Goal: Transaction & Acquisition: Purchase product/service

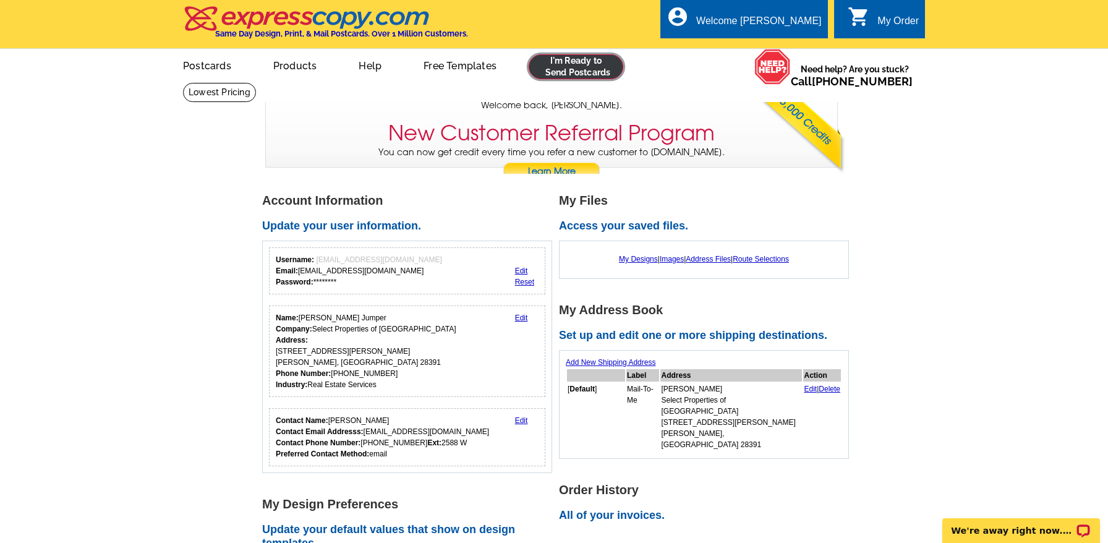
click at [586, 63] on link at bounding box center [576, 66] width 95 height 25
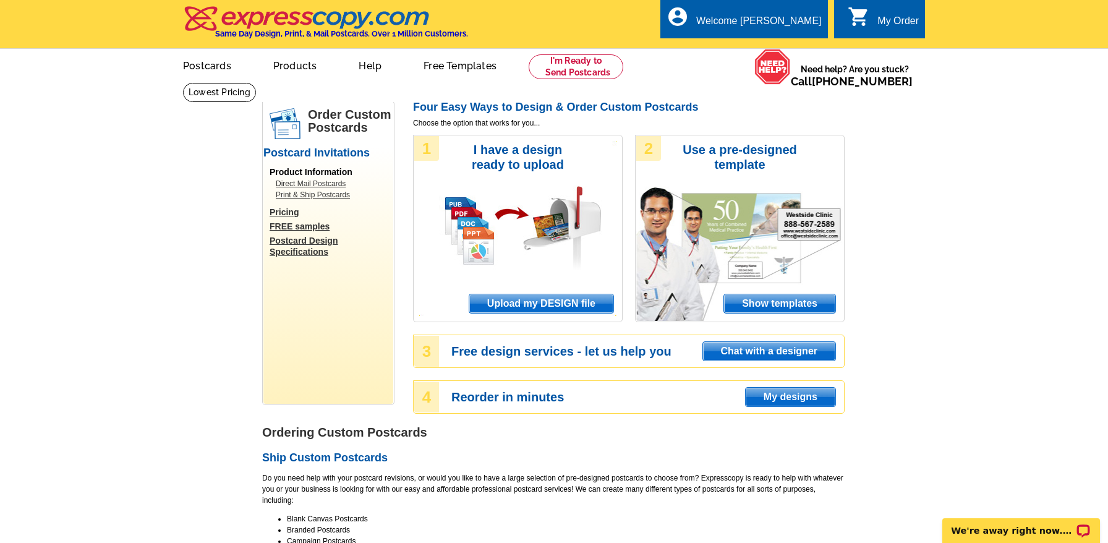
click at [507, 299] on span "Upload my DESIGN file" at bounding box center [542, 303] width 144 height 19
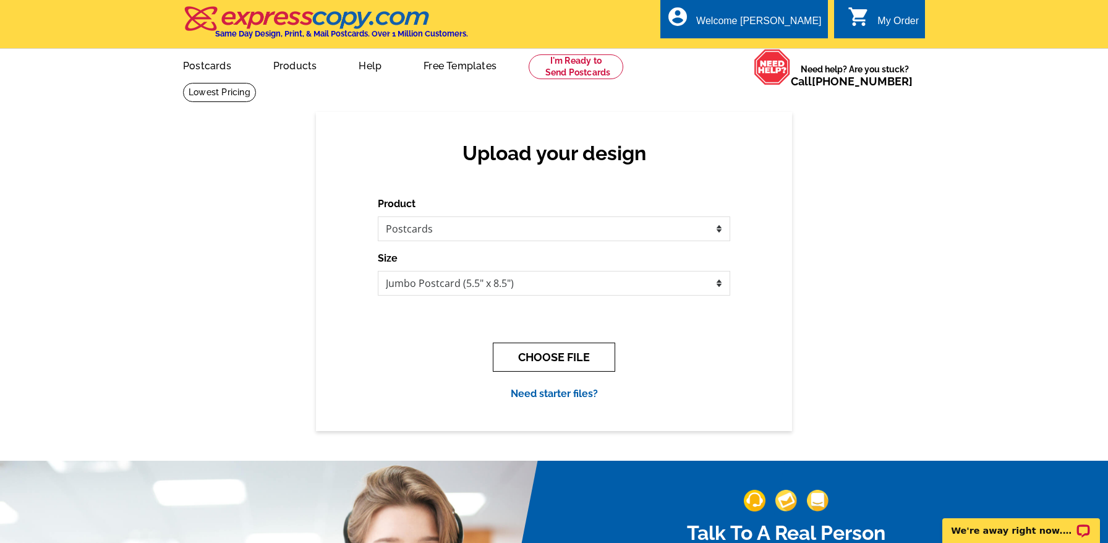
click at [559, 356] on button "CHOOSE FILE" at bounding box center [554, 357] width 122 height 29
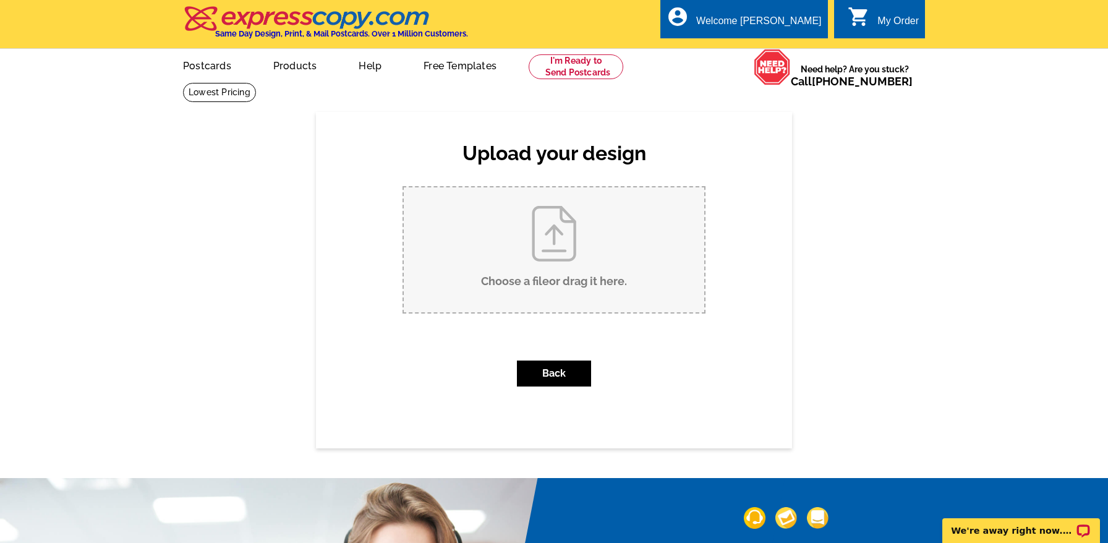
click at [502, 260] on input "Choose a file or drag it here ." at bounding box center [554, 249] width 301 height 125
type input "C:\fakepath\Jumbo-Postcard_Open House Summit Two Front.jpg"
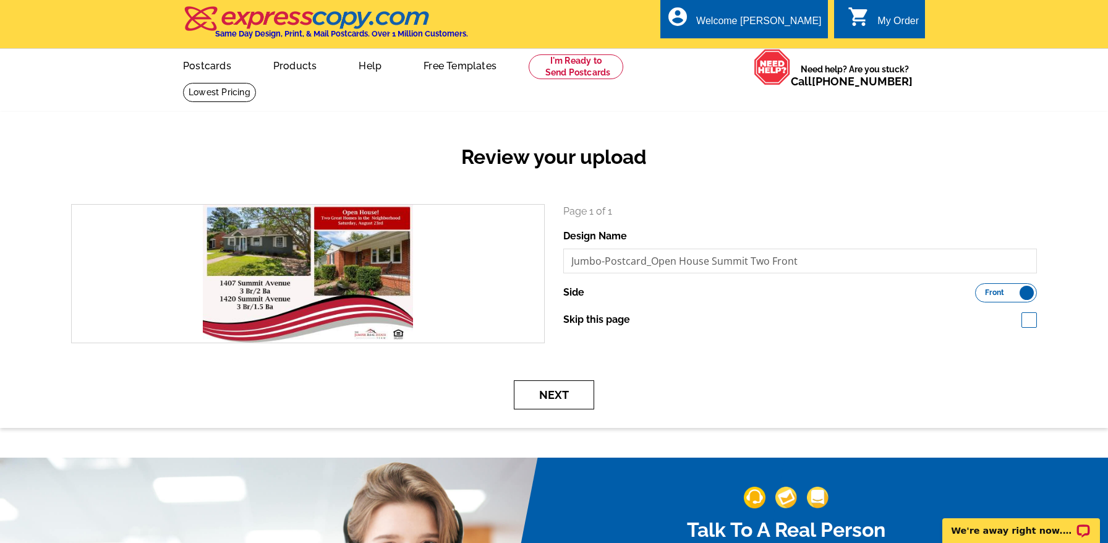
click at [541, 394] on button "Next" at bounding box center [554, 394] width 80 height 29
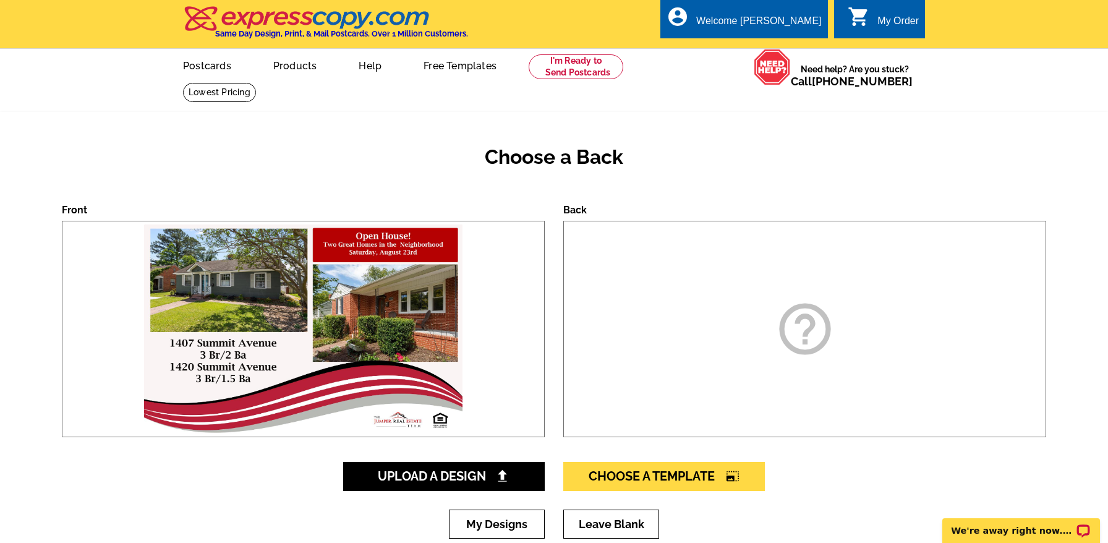
click at [734, 332] on div "help_outline" at bounding box center [805, 329] width 483 height 217
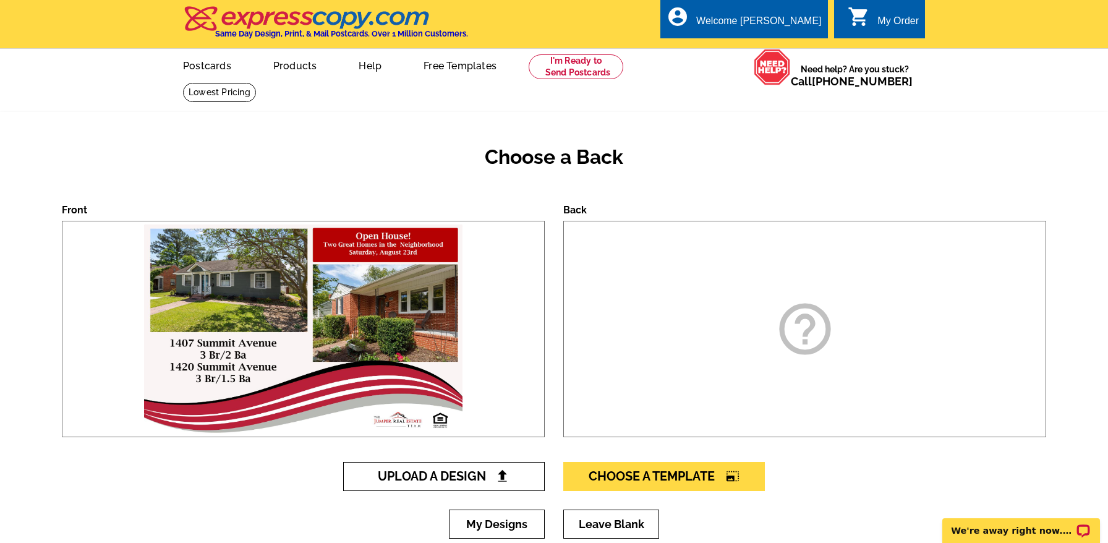
click at [443, 473] on span "Upload A Design" at bounding box center [444, 476] width 133 height 15
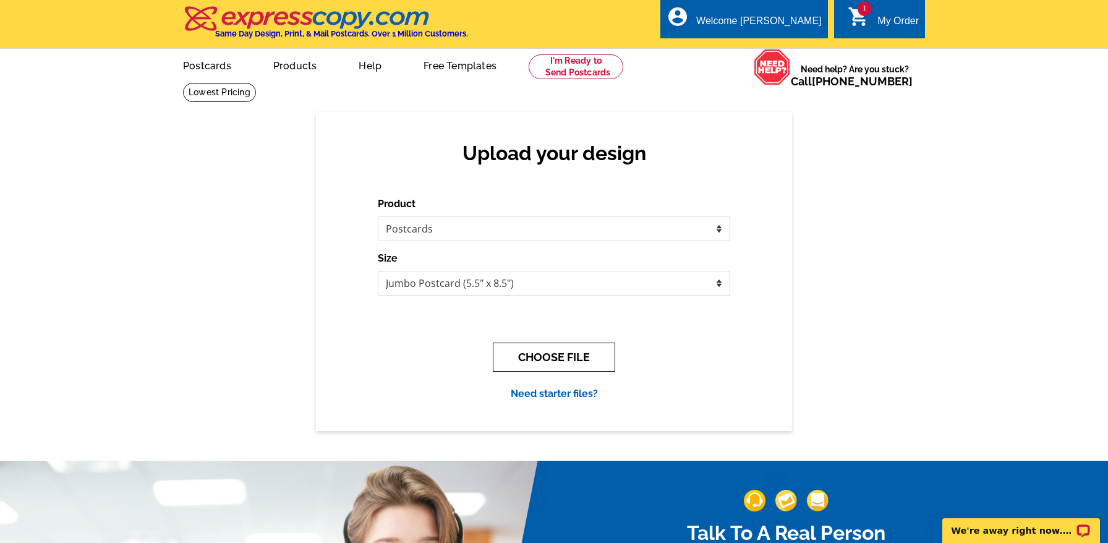
click at [566, 355] on button "CHOOSE FILE" at bounding box center [554, 357] width 122 height 29
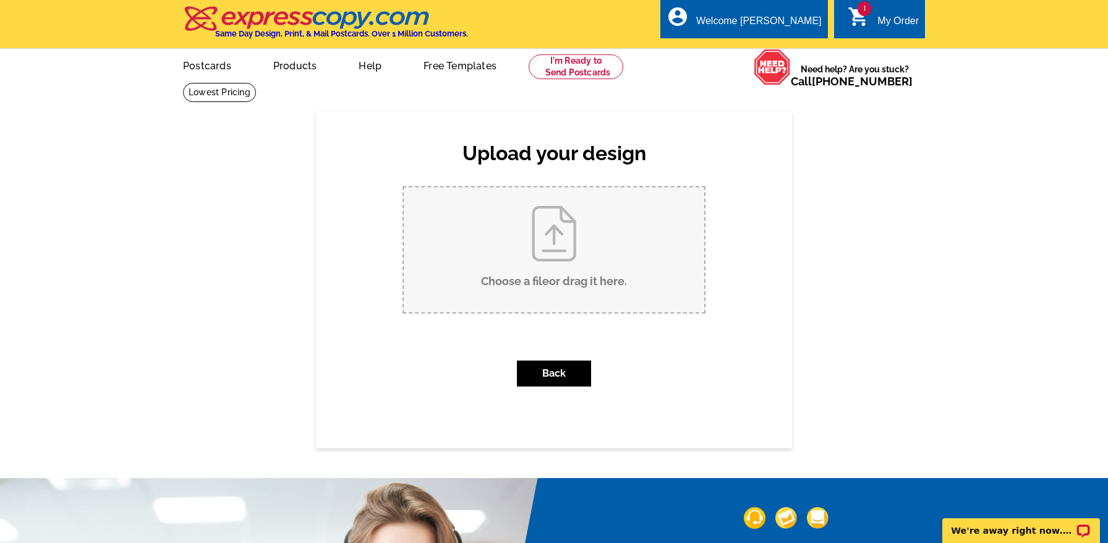
click at [558, 257] on input "Choose a file or drag it here ." at bounding box center [554, 249] width 301 height 125
type input "C:\fakepath\Jumbo-Postcard_Open House Summit Back.jpg"
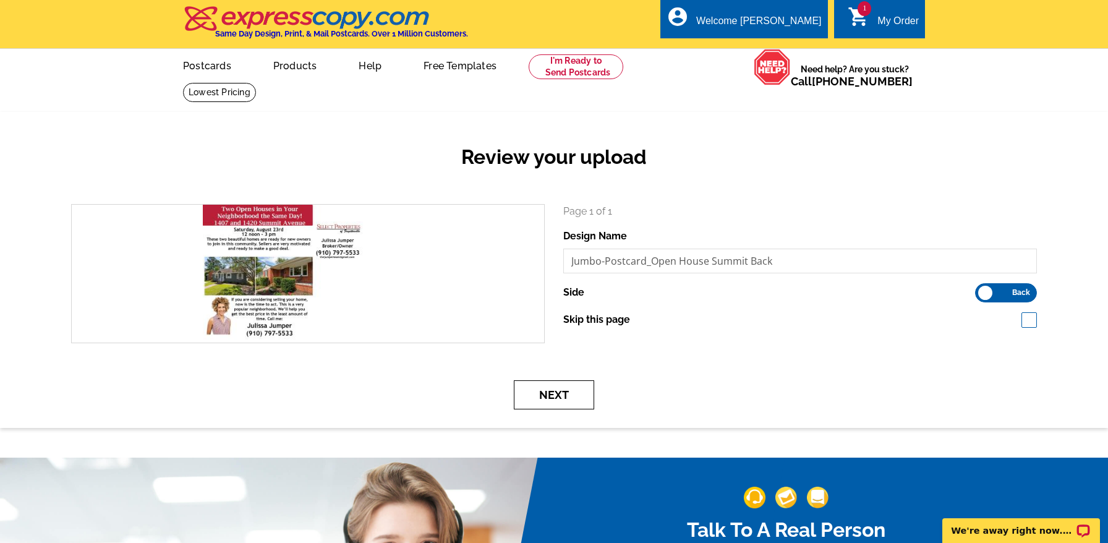
click at [555, 396] on button "Next" at bounding box center [554, 394] width 80 height 29
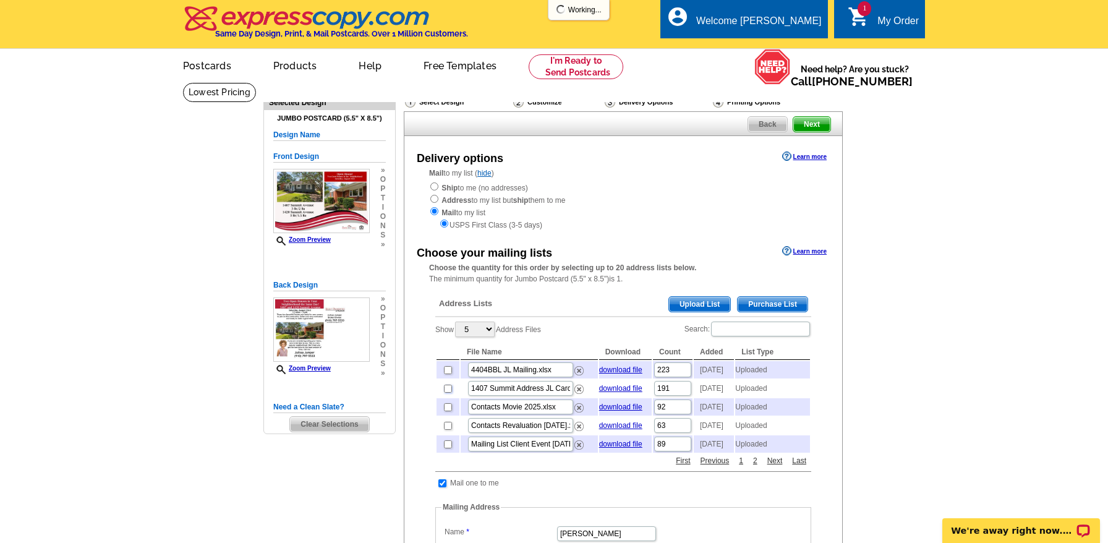
click at [450, 393] on input "checkbox" at bounding box center [448, 389] width 8 height 8
checkbox input "true"
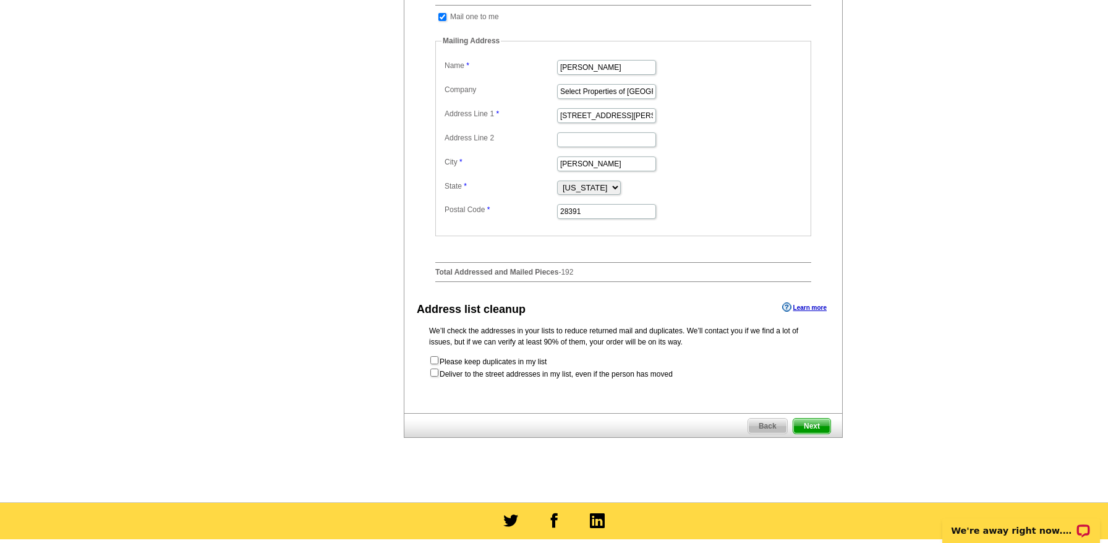
scroll to position [495, 0]
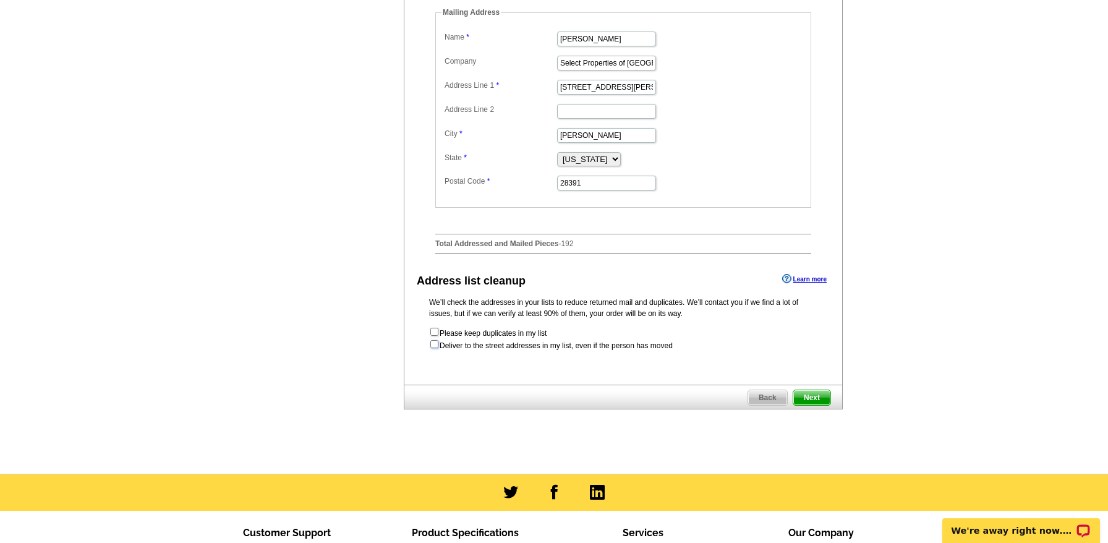
click at [433, 348] on input "checkbox" at bounding box center [435, 344] width 8 height 8
checkbox input "true"
radio input "true"
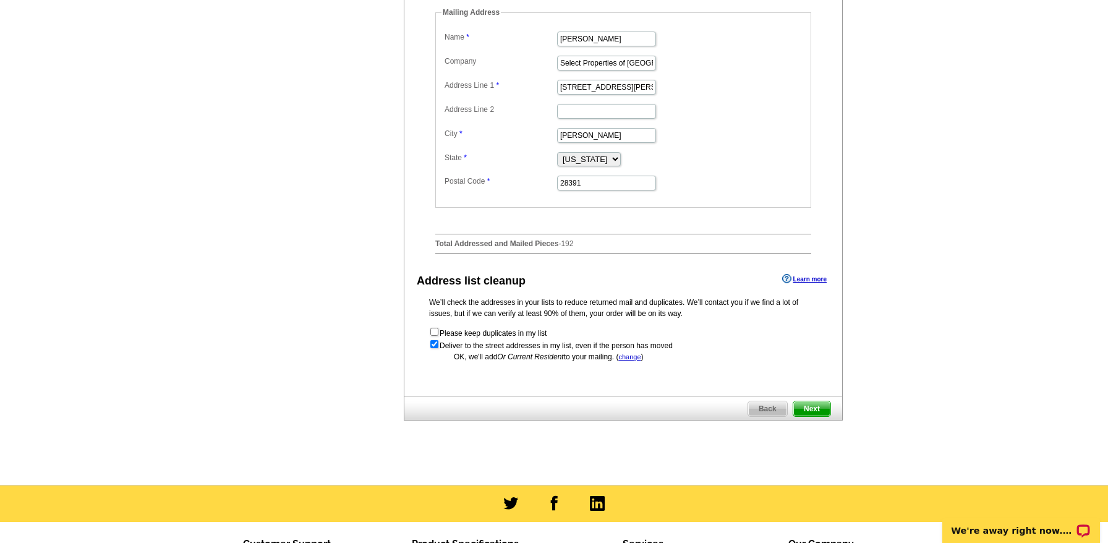
click at [810, 416] on span "Next" at bounding box center [812, 408] width 37 height 15
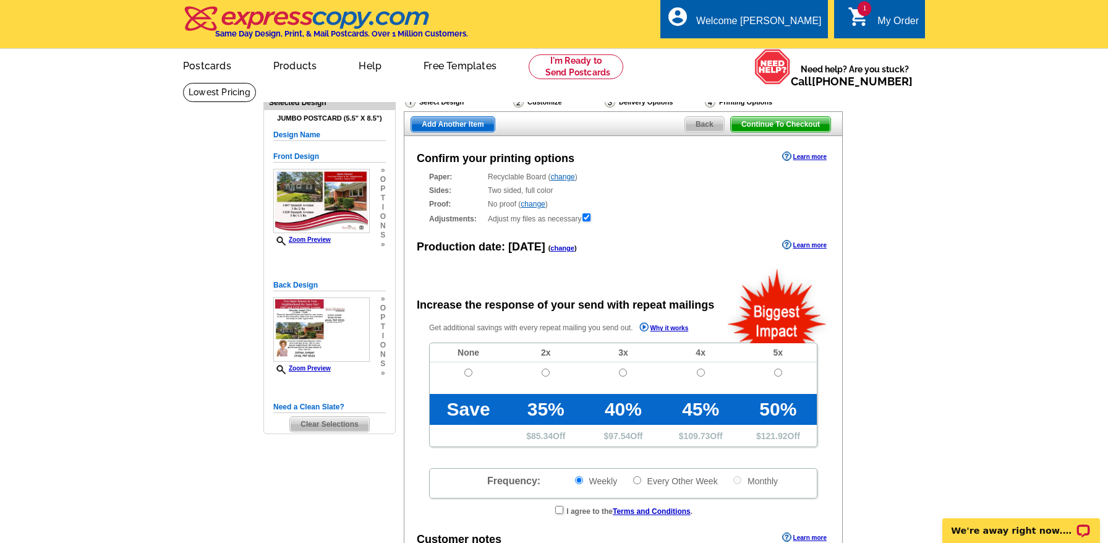
radio input "false"
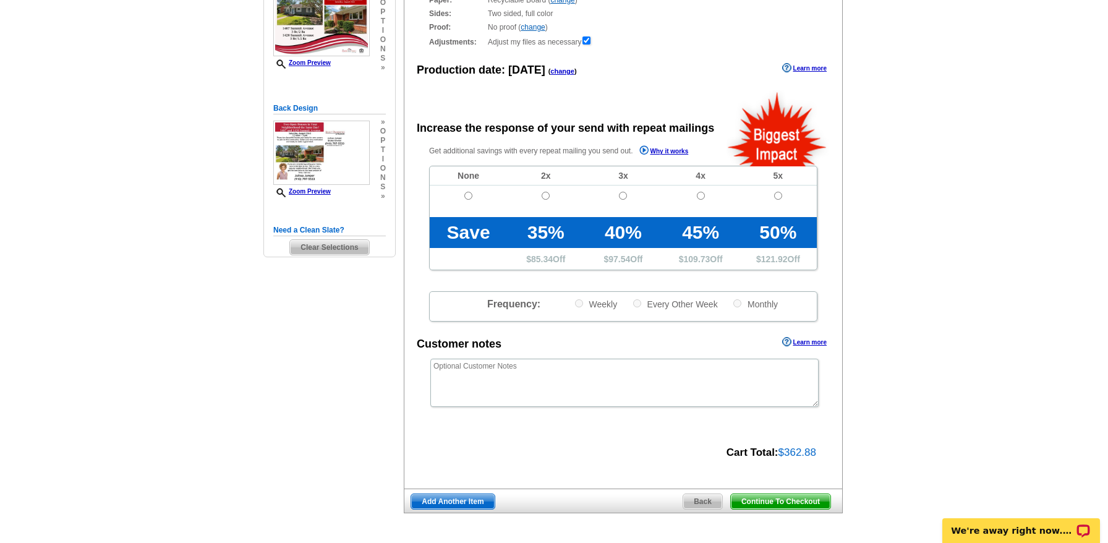
scroll to position [247, 0]
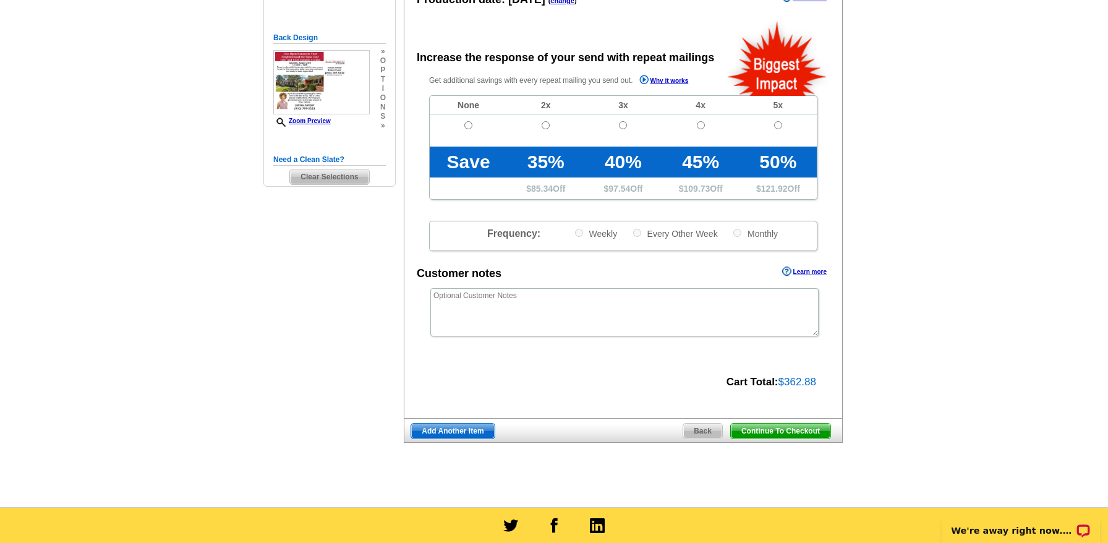
click at [786, 431] on span "Continue To Checkout" at bounding box center [781, 431] width 100 height 15
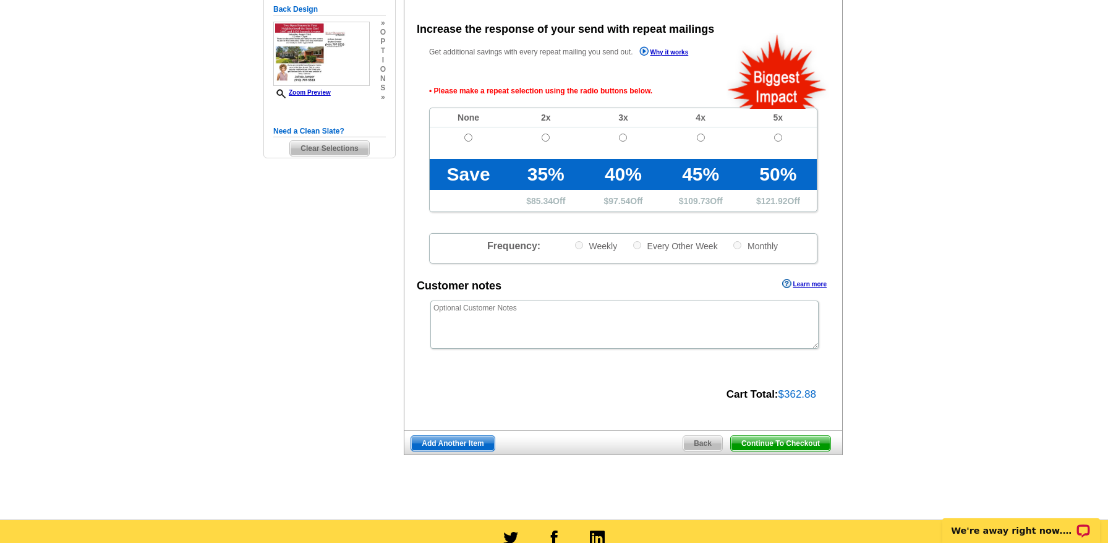
scroll to position [277, 0]
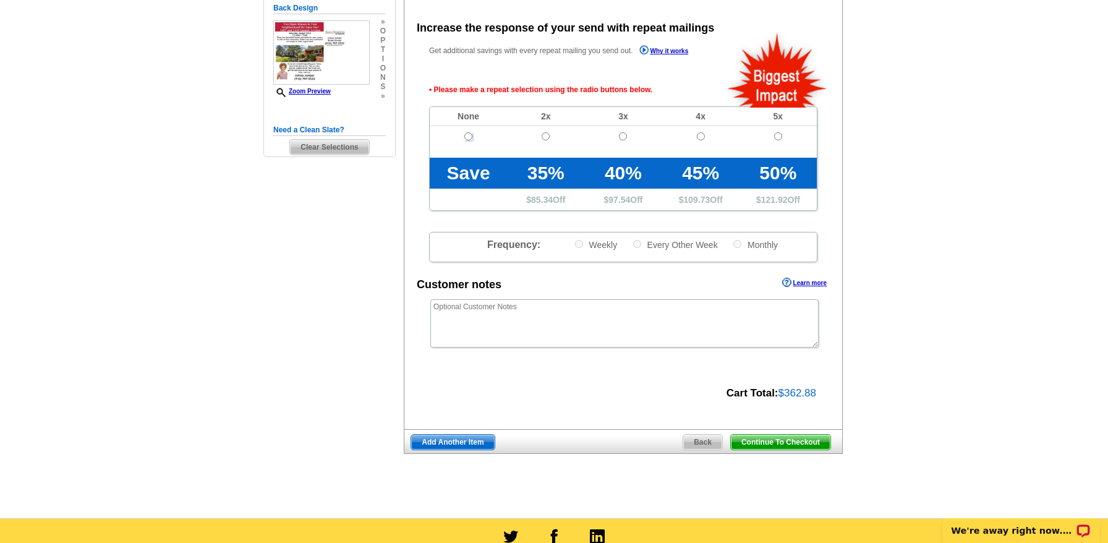
click at [467, 137] on input "radio" at bounding box center [469, 136] width 8 height 8
radio input "true"
click at [769, 442] on span "Continue To Checkout" at bounding box center [781, 442] width 100 height 15
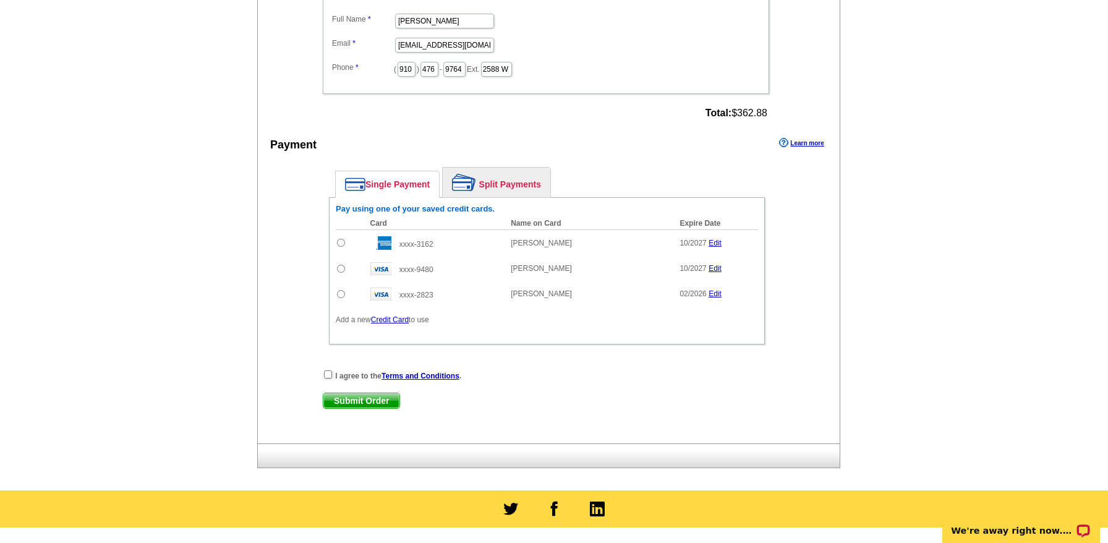
scroll to position [495, 0]
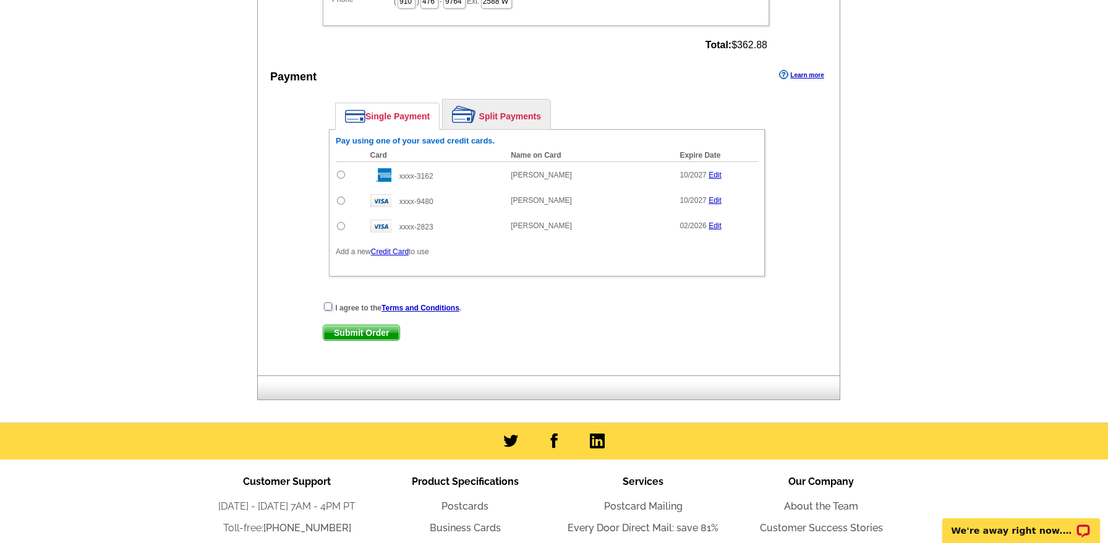
click at [326, 307] on input "checkbox" at bounding box center [328, 306] width 8 height 8
checkbox input "true"
click at [396, 250] on link "Credit Card" at bounding box center [390, 251] width 38 height 9
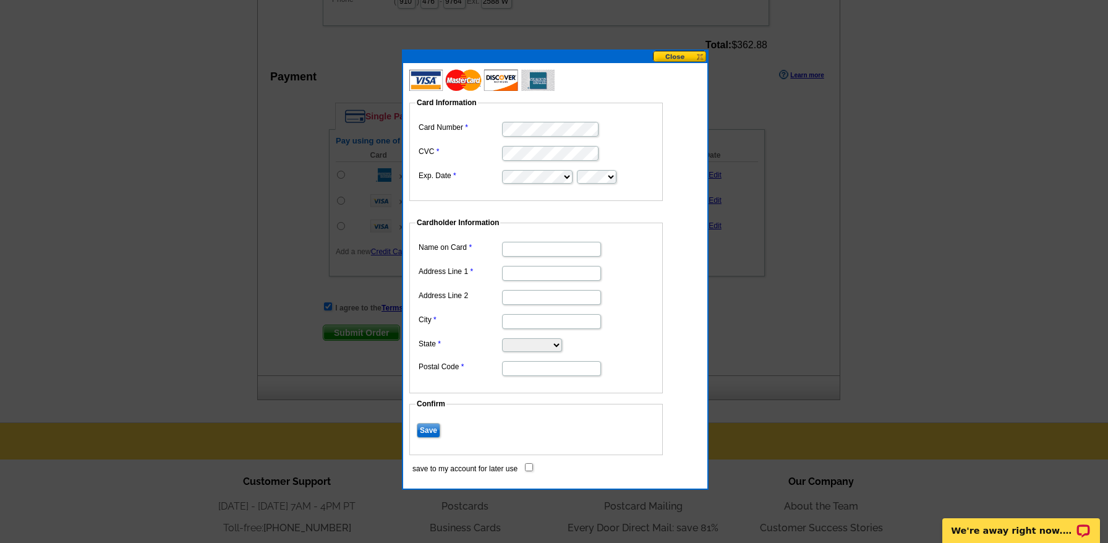
type input "[PERSON_NAME]"
click at [513, 272] on input "Address Line 1" at bounding box center [551, 273] width 99 height 15
type input "[STREET_ADDRESS][PERSON_NAME]"
type input "[PERSON_NAME]"
select select "NC"
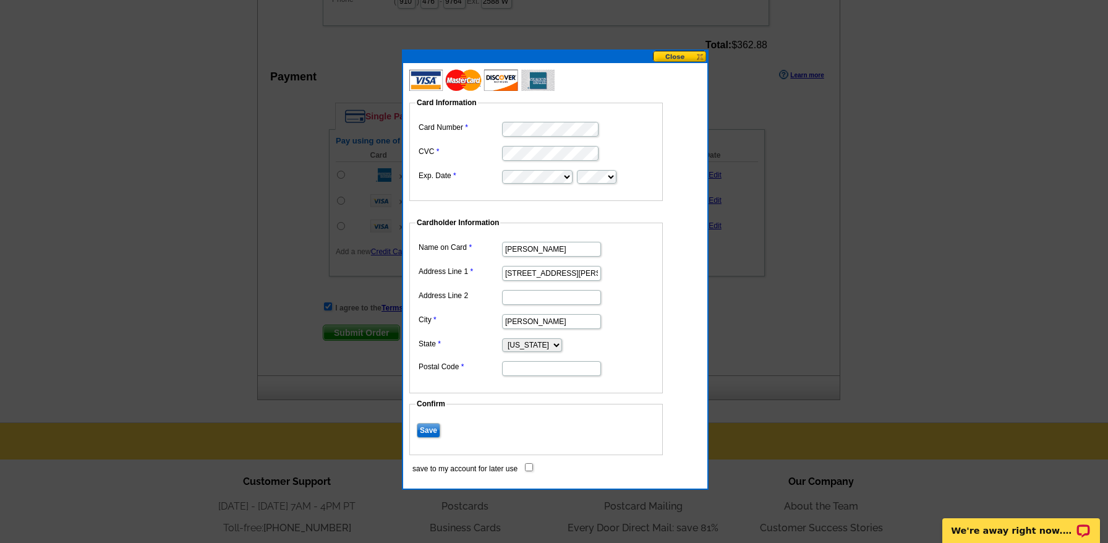
type input "28391"
click at [526, 242] on input "[PERSON_NAME]" at bounding box center [551, 249] width 99 height 15
drag, startPoint x: 528, startPoint y: 247, endPoint x: 488, endPoint y: 249, distance: 39.7
click at [488, 249] on dl "Name on Card [PERSON_NAME] Address Line 1 [STREET_ADDRESS][PERSON_NAME] City [P…" at bounding box center [536, 308] width 241 height 139
type input "[PERSON_NAME]"
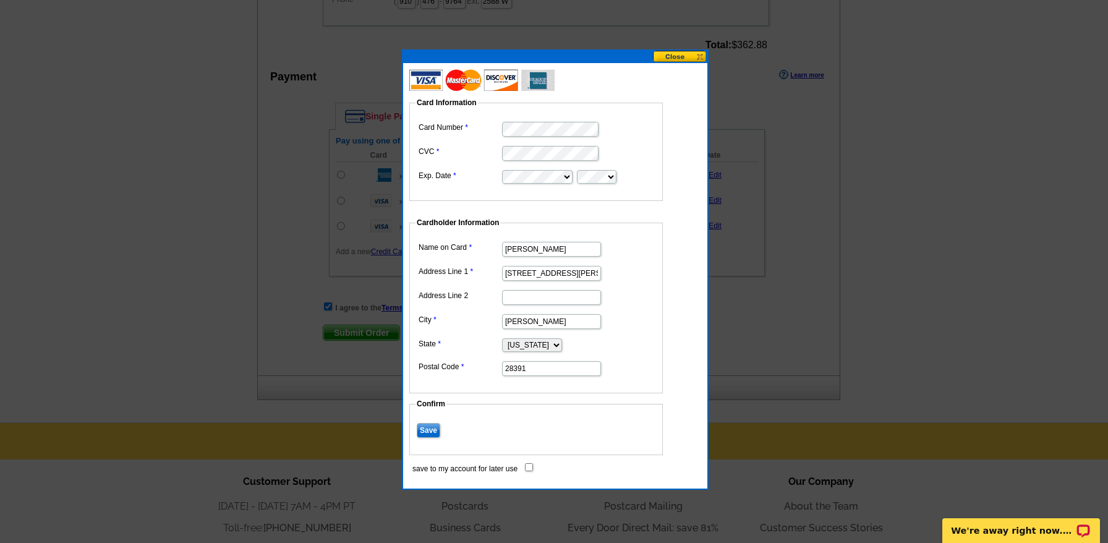
click at [426, 430] on input "Save" at bounding box center [429, 430] width 24 height 15
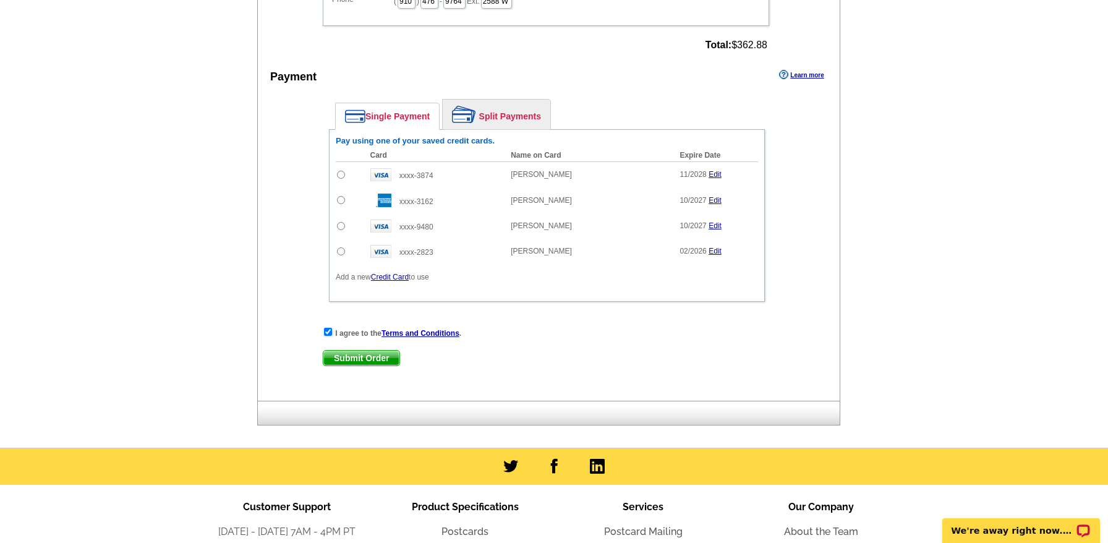
click at [341, 175] on input "radio" at bounding box center [341, 175] width 8 height 8
radio input "true"
click at [364, 355] on span "Submit Order" at bounding box center [362, 358] width 76 height 15
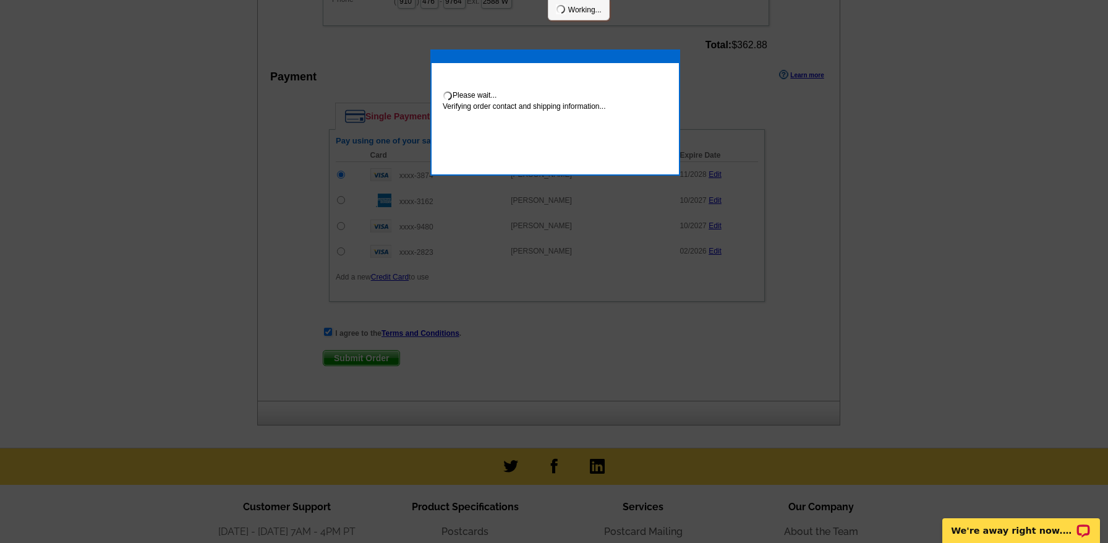
scroll to position [490, 0]
